Goal: Find specific page/section: Find specific page/section

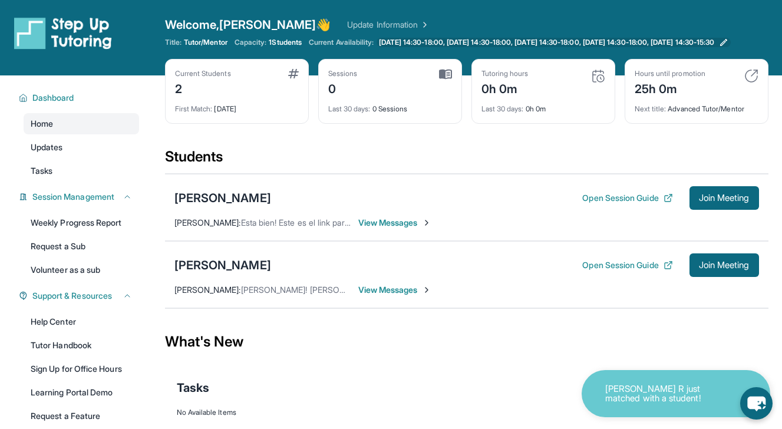
click at [452, 47] on span "[DATE] 14:30-18:00, [DATE] 14:30-18:00, [DATE] 14:30-18:00, [DATE] 14:30-18:00,…" at bounding box center [547, 42] width 336 height 9
click at [207, 97] on div "2" at bounding box center [203, 87] width 56 height 19
click at [292, 90] on div "Current Students 2" at bounding box center [237, 83] width 124 height 28
click at [292, 78] on img at bounding box center [293, 73] width 11 height 9
click at [176, 75] on div "Current Students 2 First Match : 1 day ago" at bounding box center [237, 91] width 144 height 65
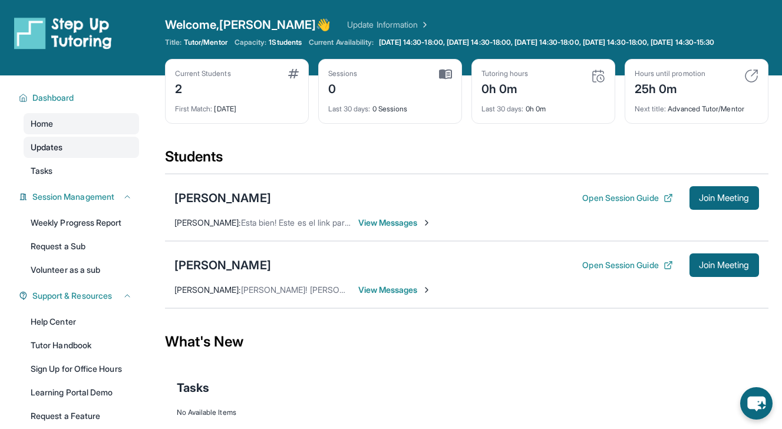
click at [72, 156] on link "Updates" at bounding box center [81, 147] width 115 height 21
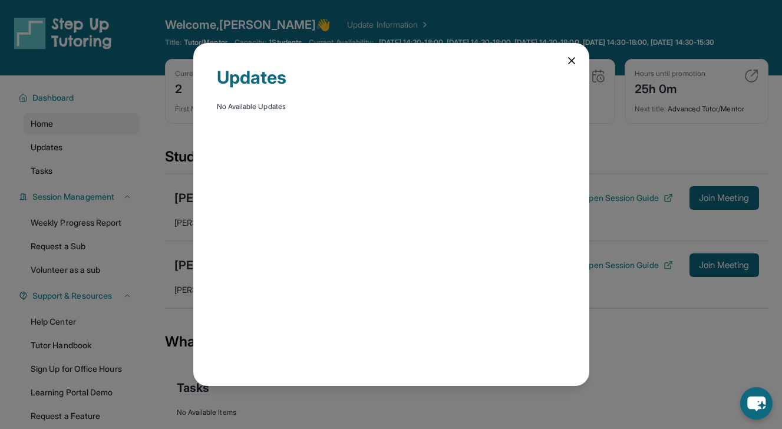
click at [574, 61] on icon at bounding box center [572, 61] width 12 height 12
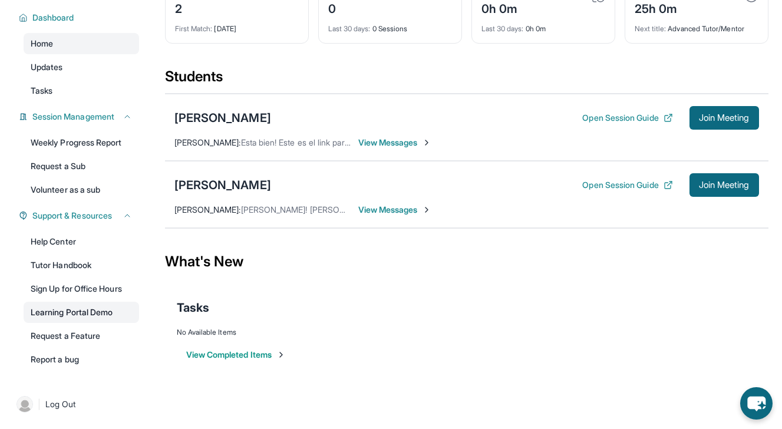
scroll to position [90, 0]
click at [74, 240] on link "Help Center" at bounding box center [81, 241] width 115 height 21
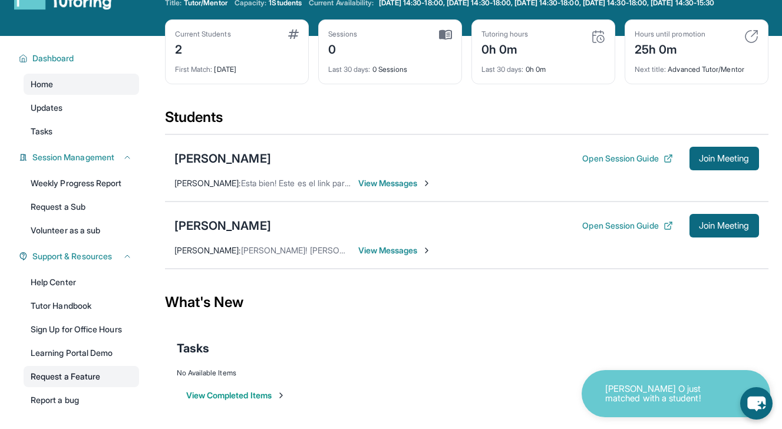
scroll to position [0, 0]
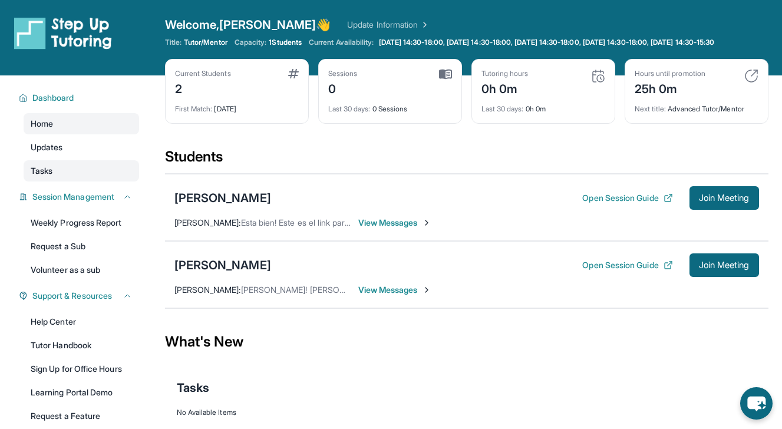
click at [81, 177] on link "Tasks" at bounding box center [81, 170] width 115 height 21
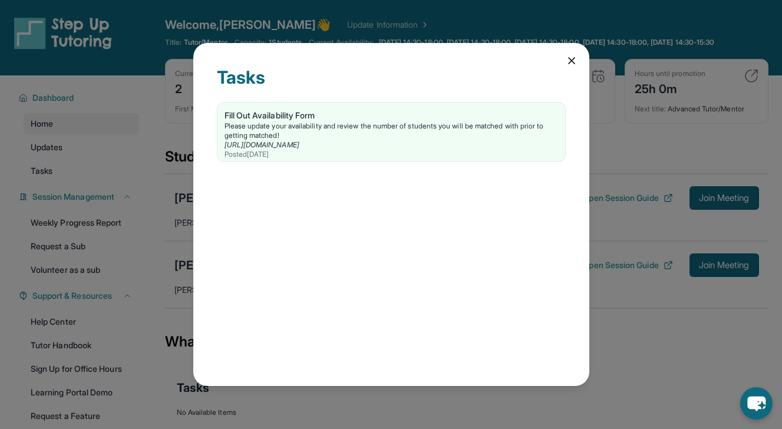
click at [546, 67] on div "Tasks" at bounding box center [391, 84] width 349 height 35
click at [575, 62] on icon at bounding box center [572, 61] width 12 height 12
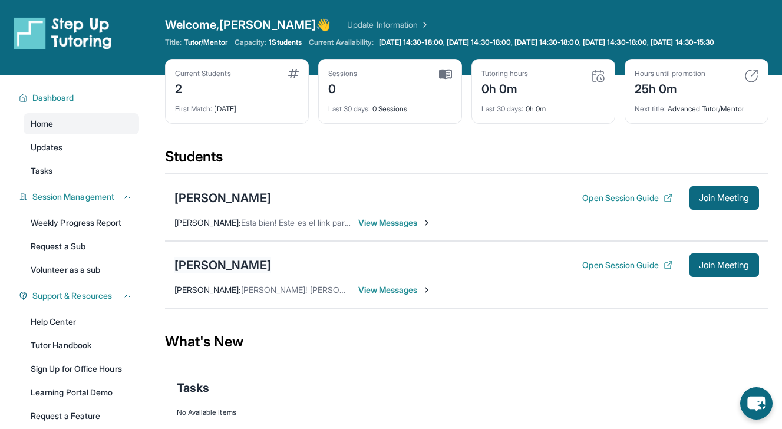
click at [223, 273] on div "[PERSON_NAME]" at bounding box center [222, 265] width 97 height 16
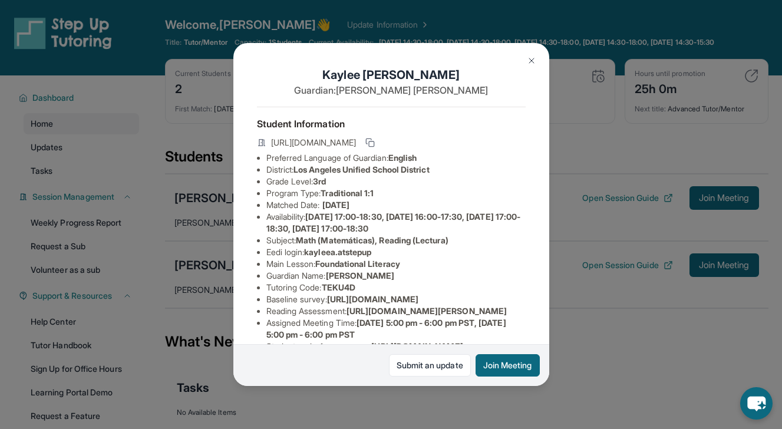
click at [315, 219] on span "[DATE] 17:00-18:30, [DATE] 16:00-17:30, [DATE] 17:00-18:30, [DATE] 17:00-18:30" at bounding box center [393, 222] width 254 height 22
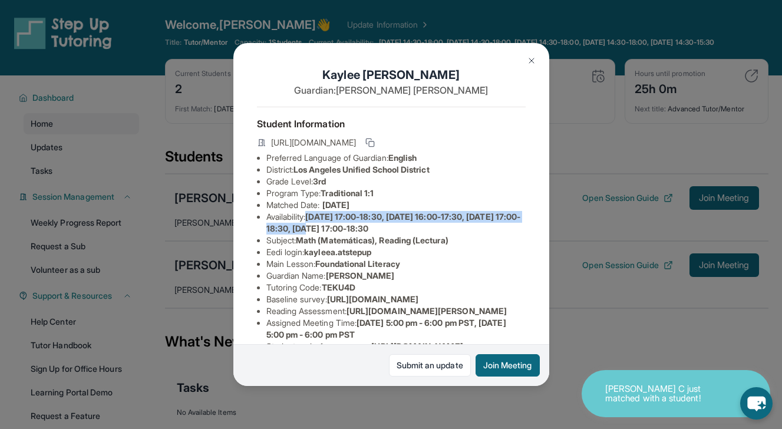
drag, startPoint x: 313, startPoint y: 216, endPoint x: 366, endPoint y: 224, distance: 53.7
click at [366, 224] on span "[DATE] 17:00-18:30, [DATE] 16:00-17:30, [DATE] 17:00-18:30, [DATE] 17:00-18:30" at bounding box center [393, 222] width 254 height 22
click at [368, 225] on span "[DATE] 17:00-18:30, [DATE] 16:00-17:30, [DATE] 17:00-18:30, [DATE] 17:00-18:30" at bounding box center [393, 222] width 254 height 22
drag, startPoint x: 458, startPoint y: 229, endPoint x: 402, endPoint y: 219, distance: 56.4
click at [403, 219] on span "[DATE] 17:00-18:30, [DATE] 16:00-17:30, [DATE] 17:00-18:30, [DATE] 17:00-18:30" at bounding box center [393, 222] width 254 height 22
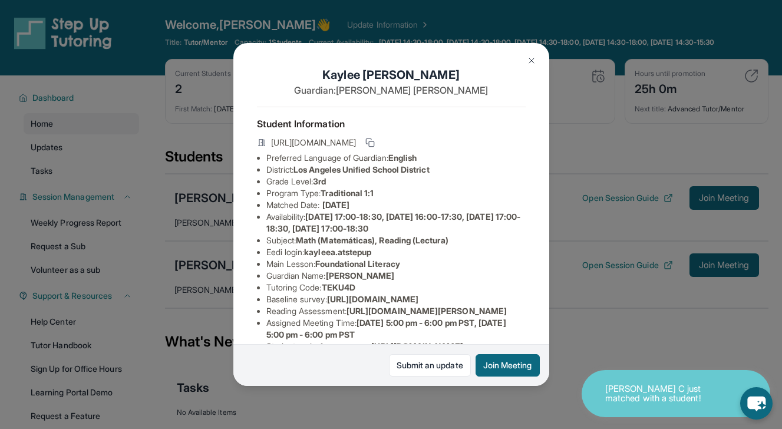
click at [527, 58] on img at bounding box center [531, 60] width 9 height 9
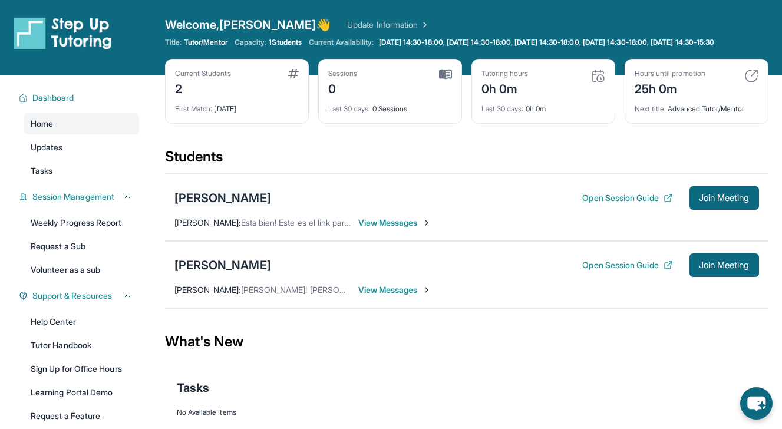
click at [271, 206] on div "[PERSON_NAME]" at bounding box center [222, 198] width 97 height 16
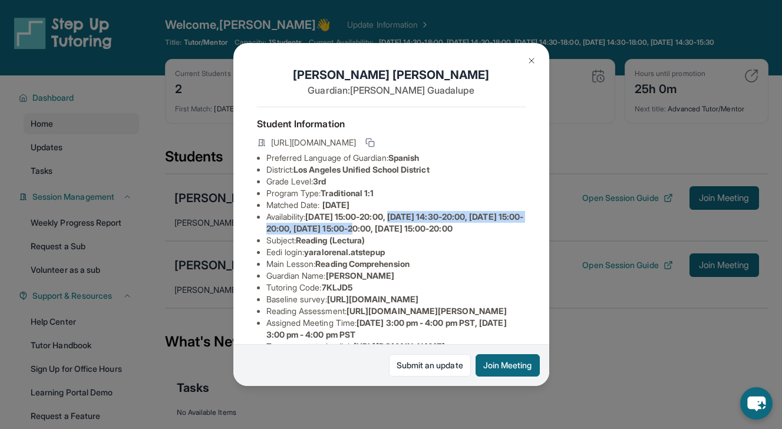
drag, startPoint x: 405, startPoint y: 215, endPoint x: 413, endPoint y: 226, distance: 13.1
click at [414, 227] on span "Monday 15:00-20:00, Tuesday 14:30-20:00, Wednesday 15:00-20:00, Thursday 15:00-…" at bounding box center [394, 222] width 257 height 22
click at [445, 228] on span "Monday 15:00-20:00, Tuesday 14:30-20:00, Wednesday 15:00-20:00, Thursday 15:00-…" at bounding box center [394, 222] width 257 height 22
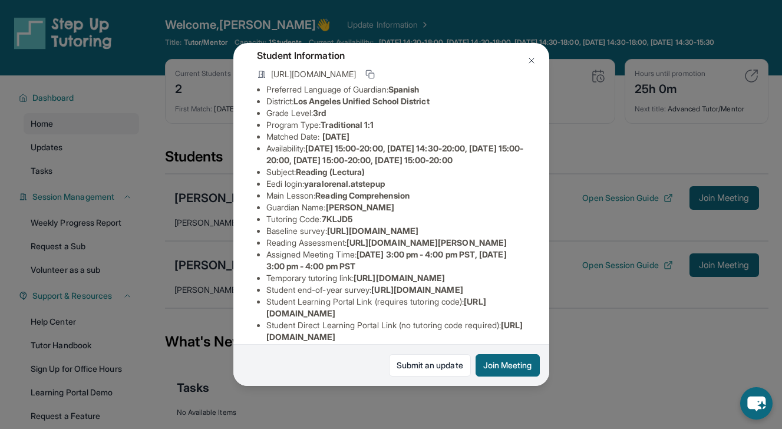
scroll to position [72, 0]
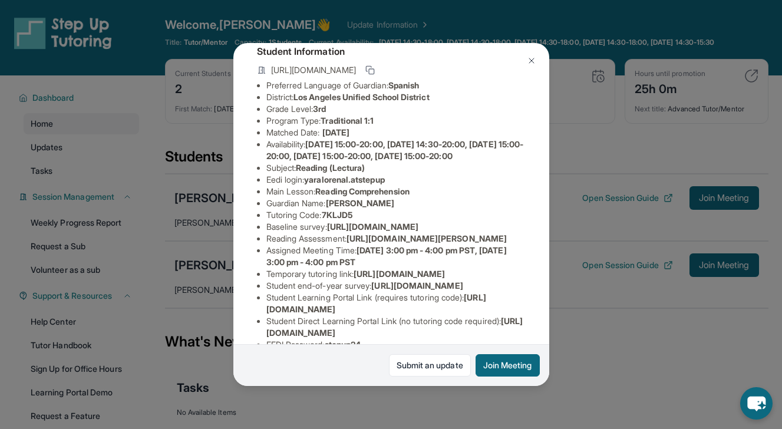
click at [533, 57] on img at bounding box center [531, 60] width 9 height 9
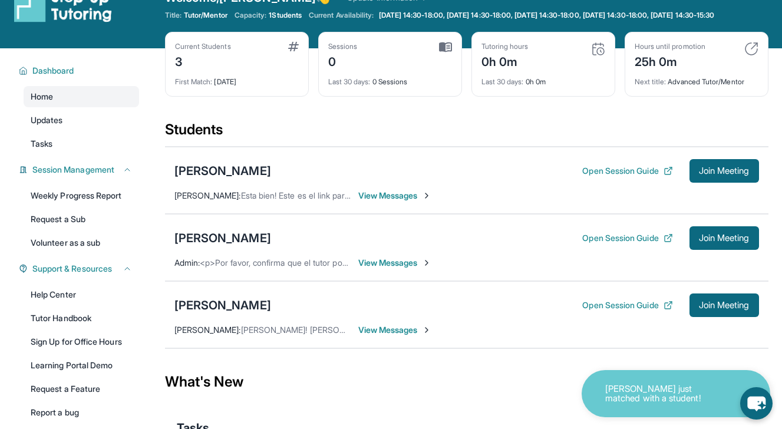
scroll to position [62, 0]
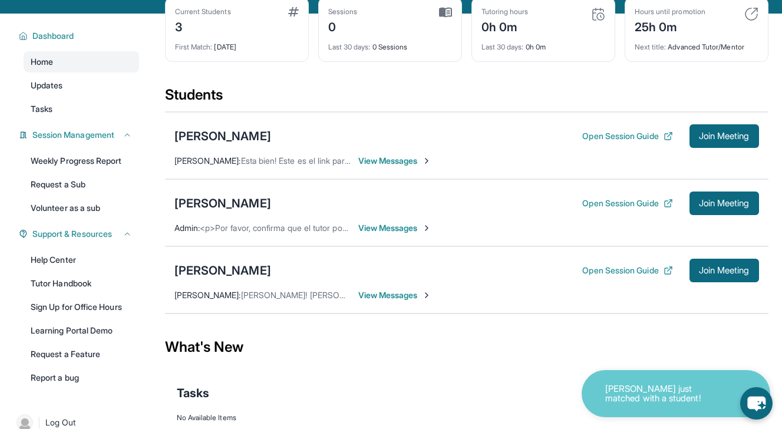
click at [255, 204] on div "[PERSON_NAME] Open Session Guide Join Meeting" at bounding box center [466, 203] width 584 height 24
click at [250, 211] on div "[PERSON_NAME]" at bounding box center [222, 203] width 97 height 16
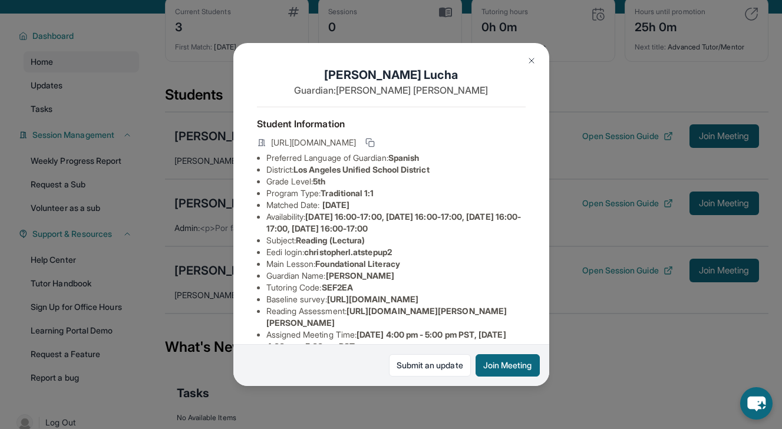
drag, startPoint x: 401, startPoint y: 217, endPoint x: 465, endPoint y: 227, distance: 65.7
click at [466, 228] on li "Availability: [DATE] 16:00-17:00, [DATE] 16:00-17:00, [DATE] 16:00-17:00, [DATE…" at bounding box center [395, 223] width 259 height 24
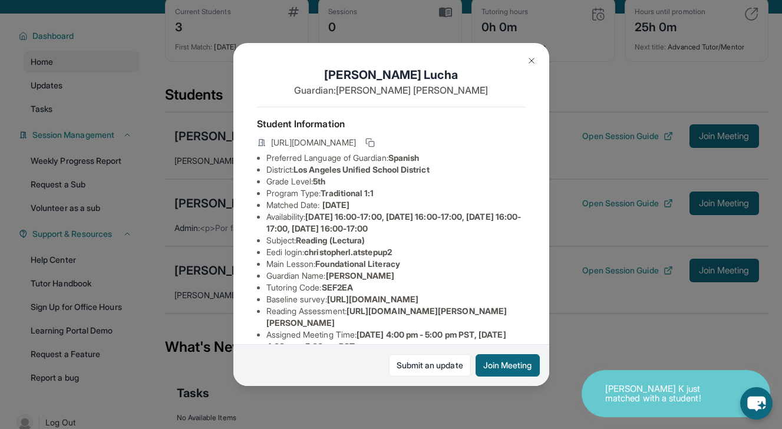
click at [528, 70] on button at bounding box center [532, 61] width 24 height 24
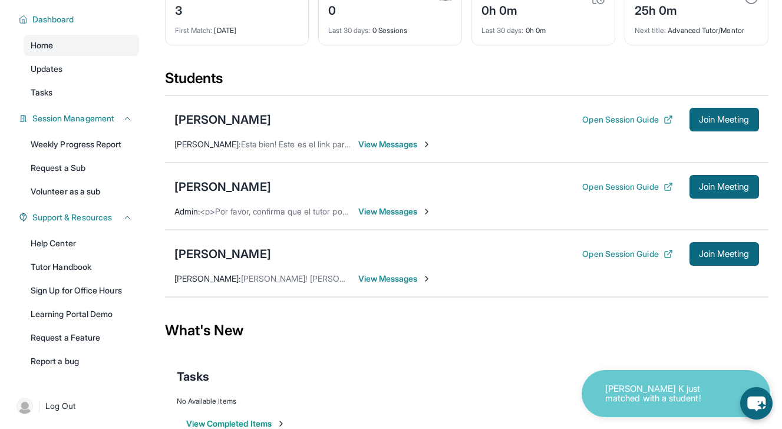
scroll to position [117, 0]
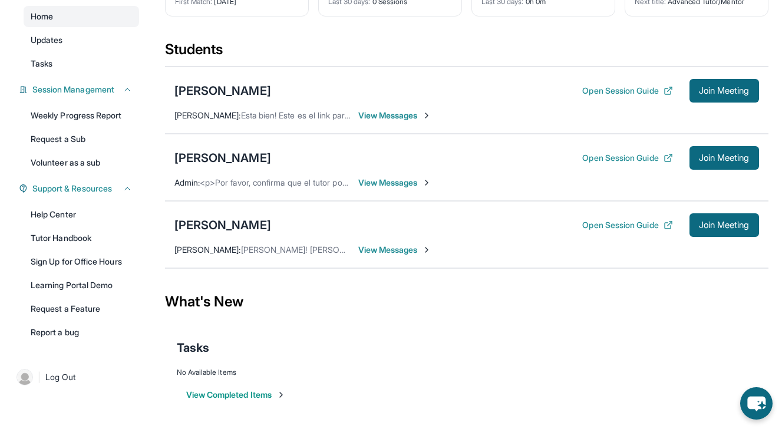
click at [391, 180] on span "View Messages" at bounding box center [395, 183] width 74 height 12
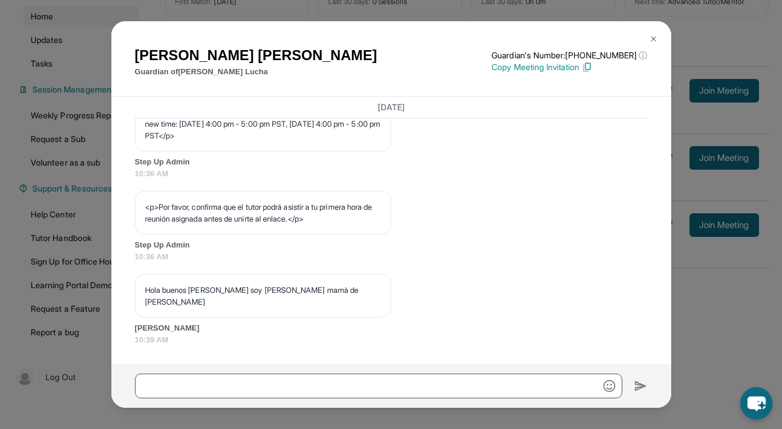
scroll to position [718, 0]
click at [650, 43] on img at bounding box center [653, 38] width 9 height 9
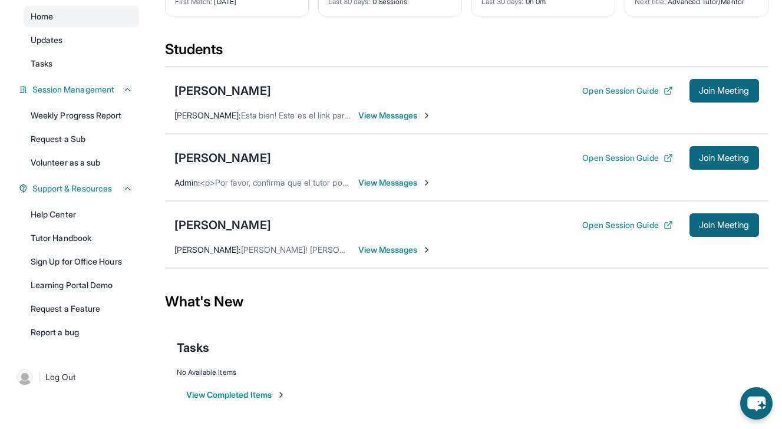
click at [223, 153] on div "[PERSON_NAME]" at bounding box center [222, 158] width 97 height 16
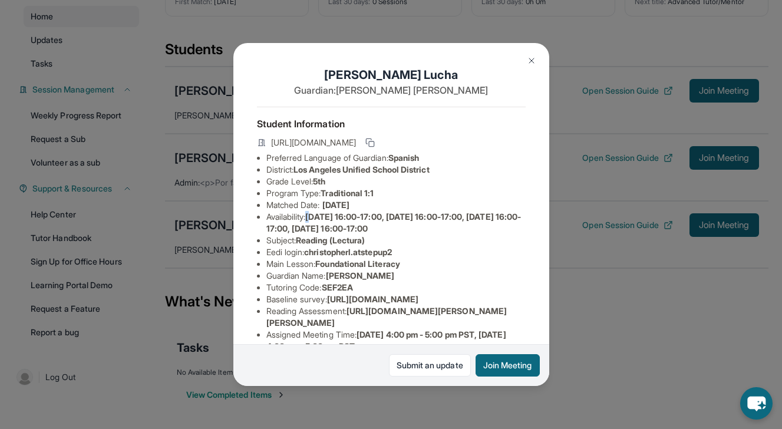
click at [316, 216] on span "[DATE] 16:00-17:00, [DATE] 16:00-17:00, [DATE] 16:00-17:00, [DATE] 16:00-17:00" at bounding box center [393, 222] width 255 height 22
click at [376, 224] on span "[DATE] 16:00-17:00, [DATE] 16:00-17:00, [DATE] 16:00-17:00, [DATE] 16:00-17:00" at bounding box center [393, 222] width 255 height 22
click at [328, 216] on span "[DATE] 16:00-17:00, [DATE] 16:00-17:00, [DATE] 16:00-17:00, [DATE] 16:00-17:00" at bounding box center [393, 222] width 255 height 22
drag, startPoint x: 367, startPoint y: 228, endPoint x: 347, endPoint y: 216, distance: 23.2
click at [347, 217] on span "[DATE] 16:00-17:00, [DATE] 16:00-17:00, [DATE] 16:00-17:00, [DATE] 16:00-17:00" at bounding box center [393, 222] width 255 height 22
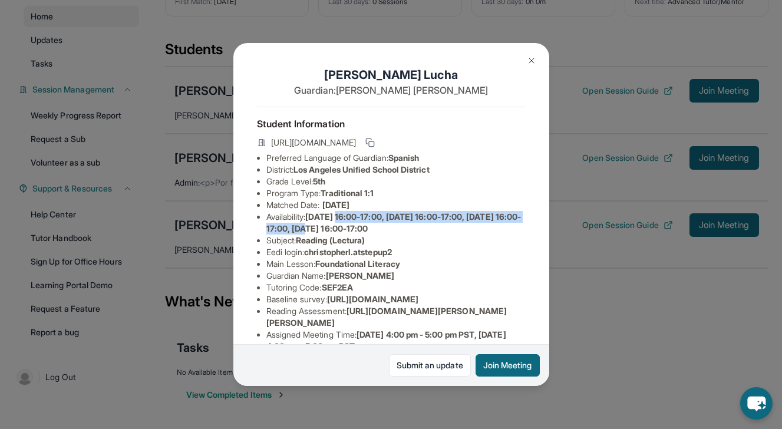
click at [347, 216] on span "[DATE] 16:00-17:00, [DATE] 16:00-17:00, [DATE] 16:00-17:00, [DATE] 16:00-17:00" at bounding box center [393, 222] width 255 height 22
click at [535, 58] on img at bounding box center [531, 60] width 9 height 9
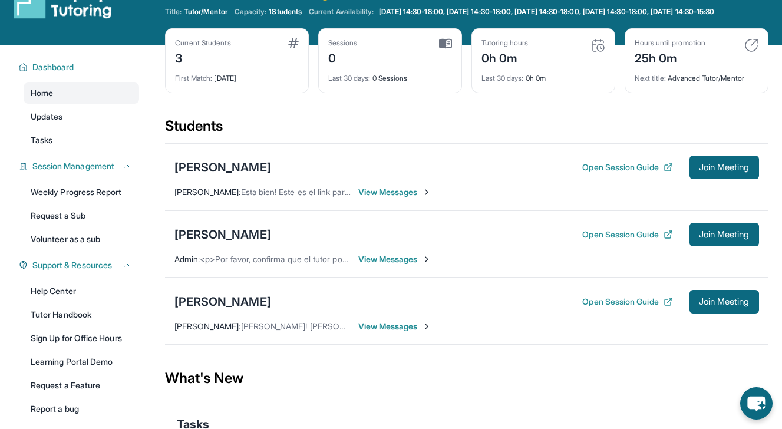
scroll to position [31, 0]
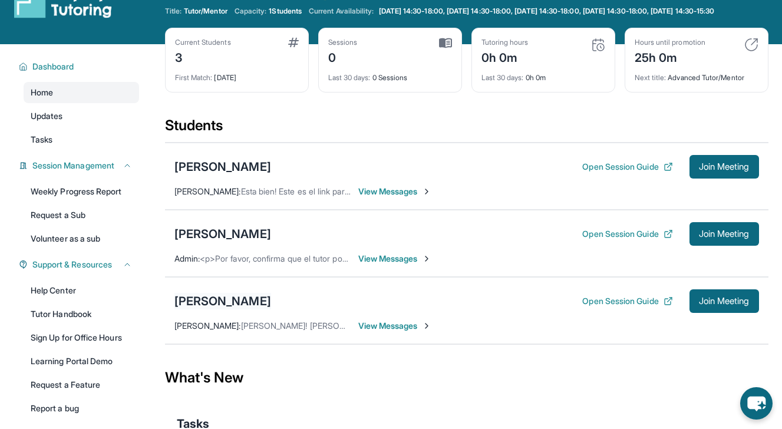
click at [234, 308] on div "[PERSON_NAME]" at bounding box center [222, 301] width 97 height 16
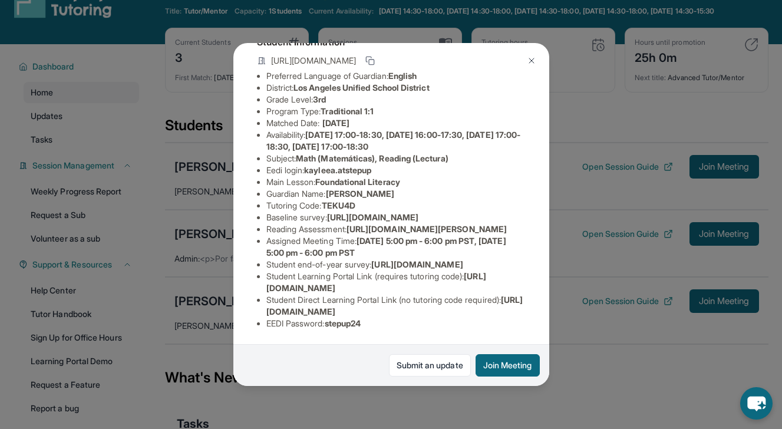
scroll to position [187, 0]
click at [524, 57] on button at bounding box center [532, 61] width 24 height 24
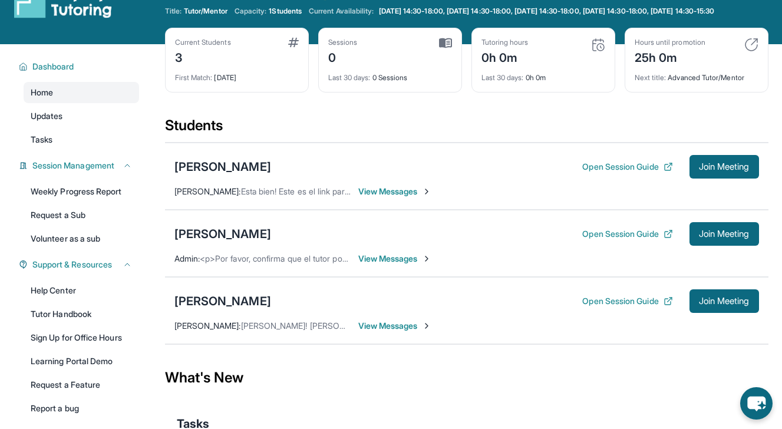
scroll to position [0, 0]
